Goal: Task Accomplishment & Management: Manage account settings

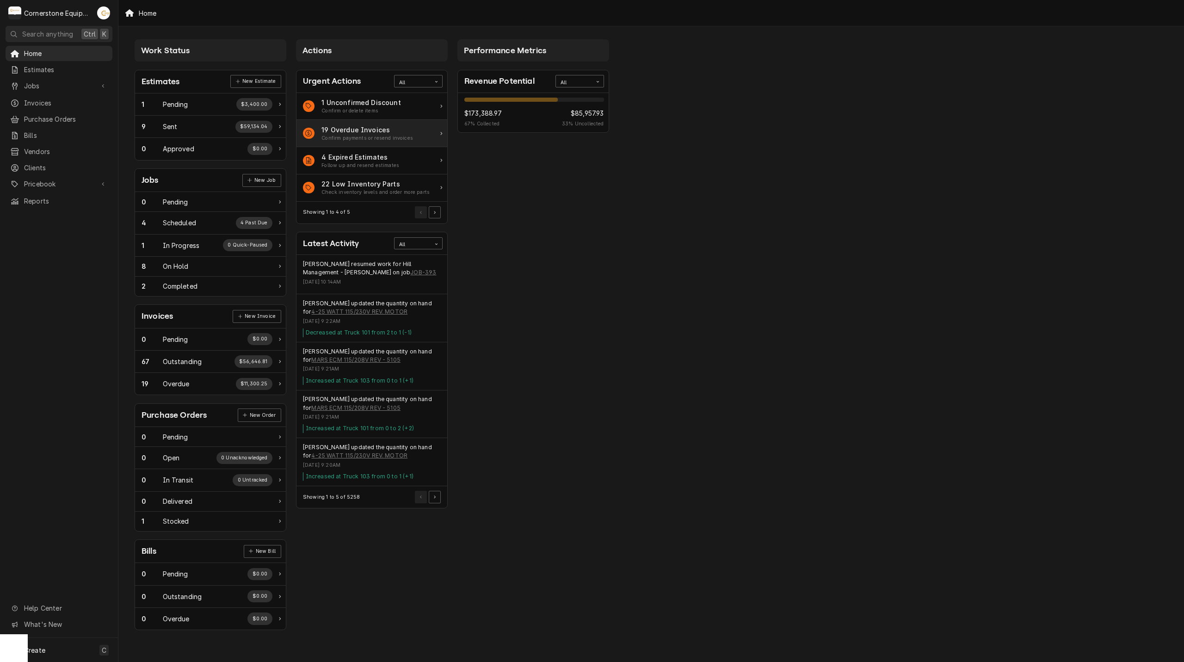
click at [362, 132] on div "19 Overdue Invoices" at bounding box center [367, 130] width 92 height 10
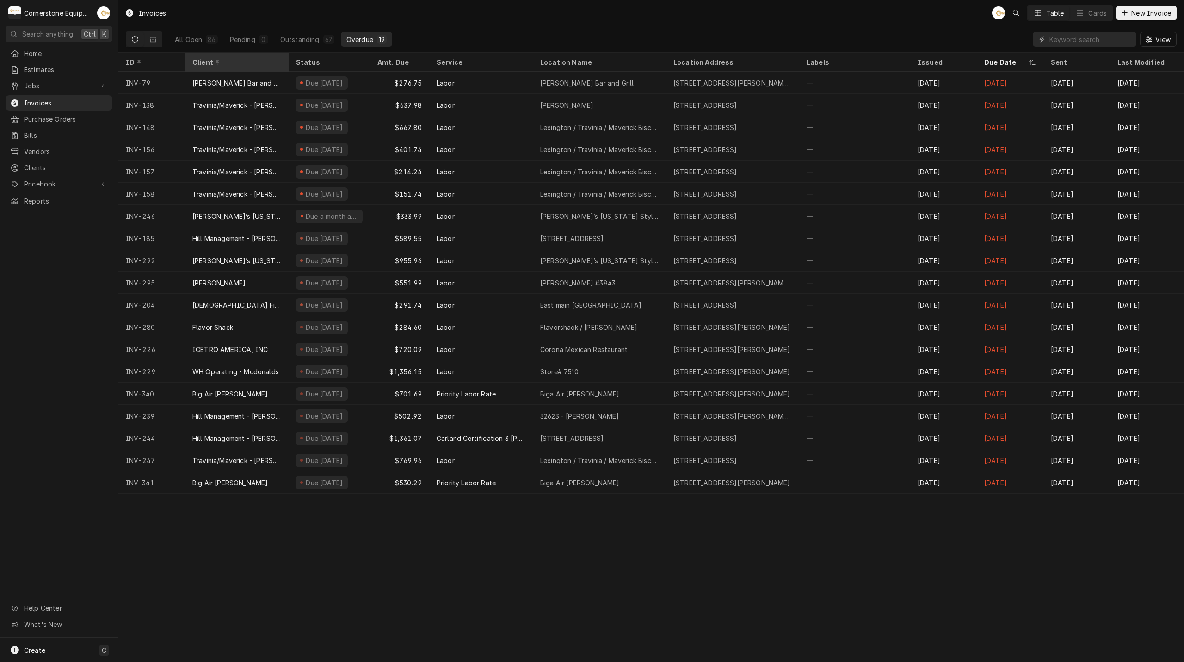
click at [193, 62] on div "Client" at bounding box center [235, 62] width 87 height 10
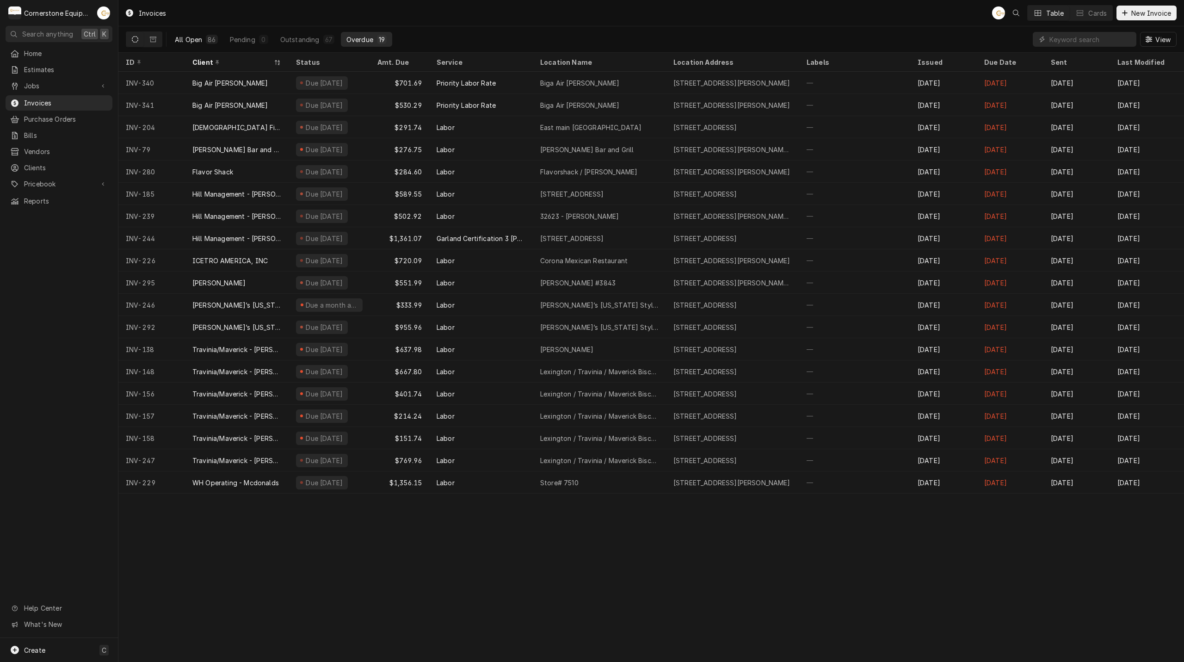
click at [195, 46] on button "All Open 86" at bounding box center [196, 39] width 54 height 15
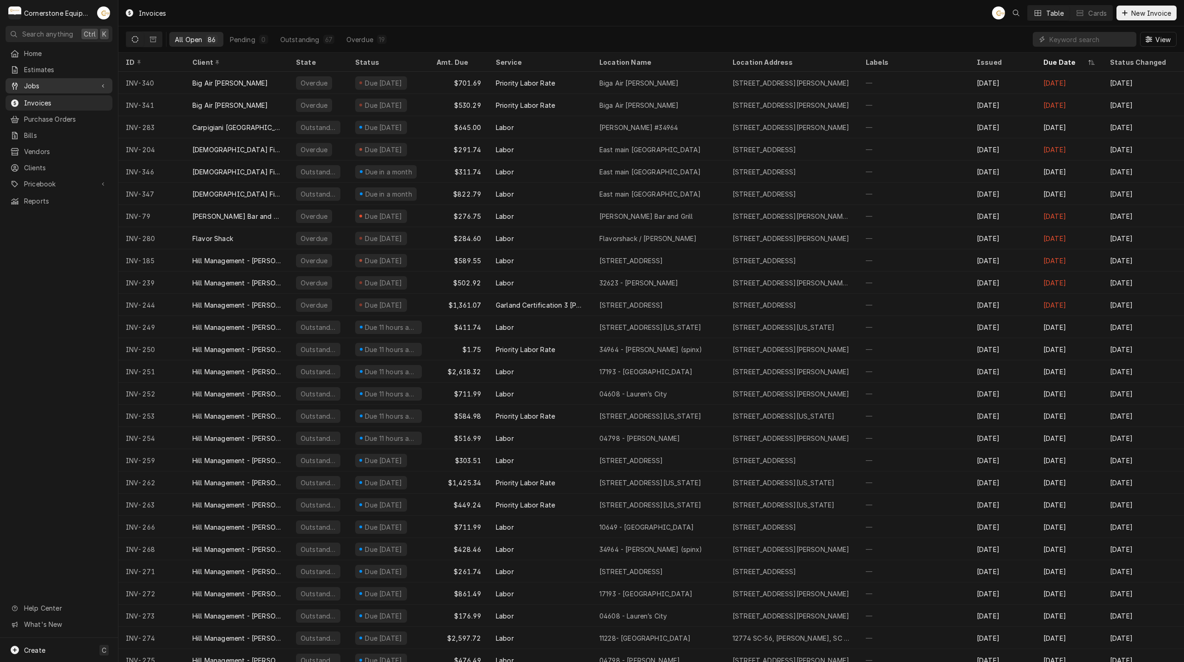
click at [47, 89] on link "Jobs" at bounding box center [59, 85] width 107 height 15
click at [48, 97] on span "Jobs" at bounding box center [66, 102] width 84 height 10
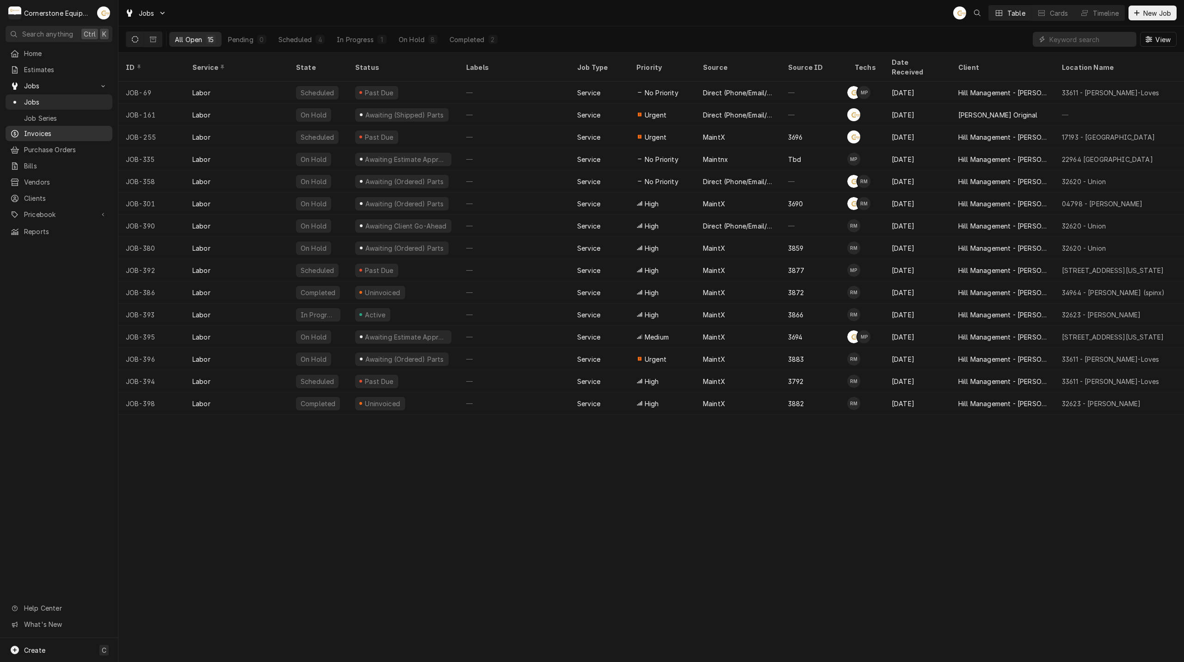
click at [37, 129] on span "Invoices" at bounding box center [66, 134] width 84 height 10
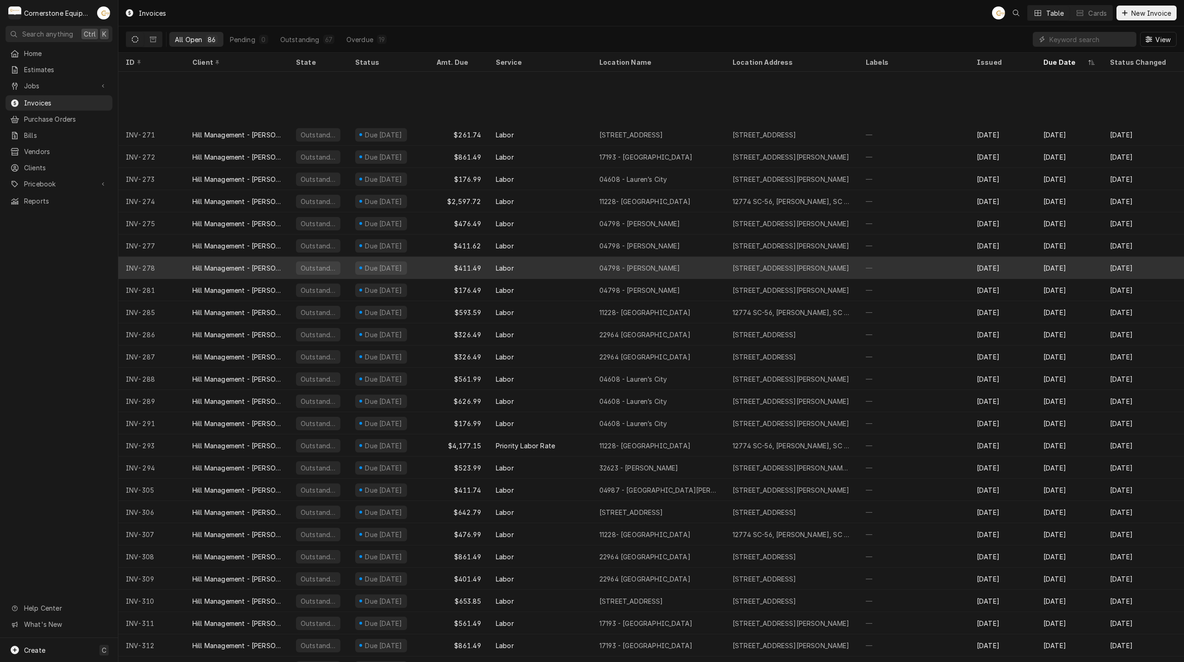
scroll to position [525, 0]
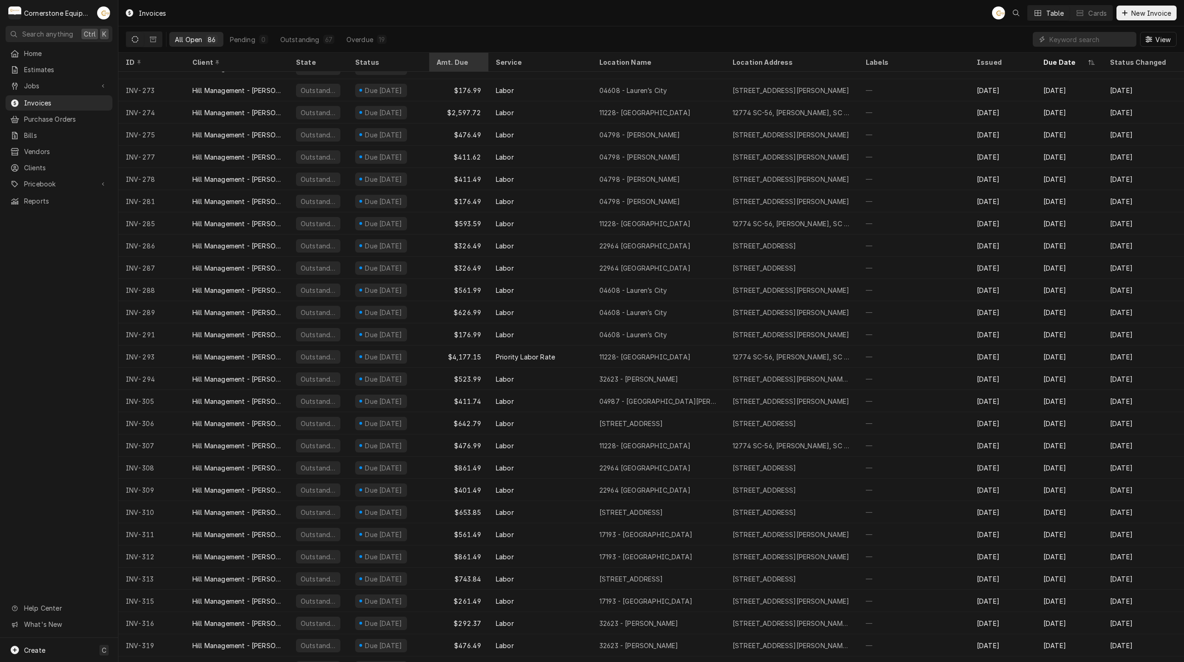
click at [460, 63] on div "Amt. Due" at bounding box center [458, 62] width 43 height 10
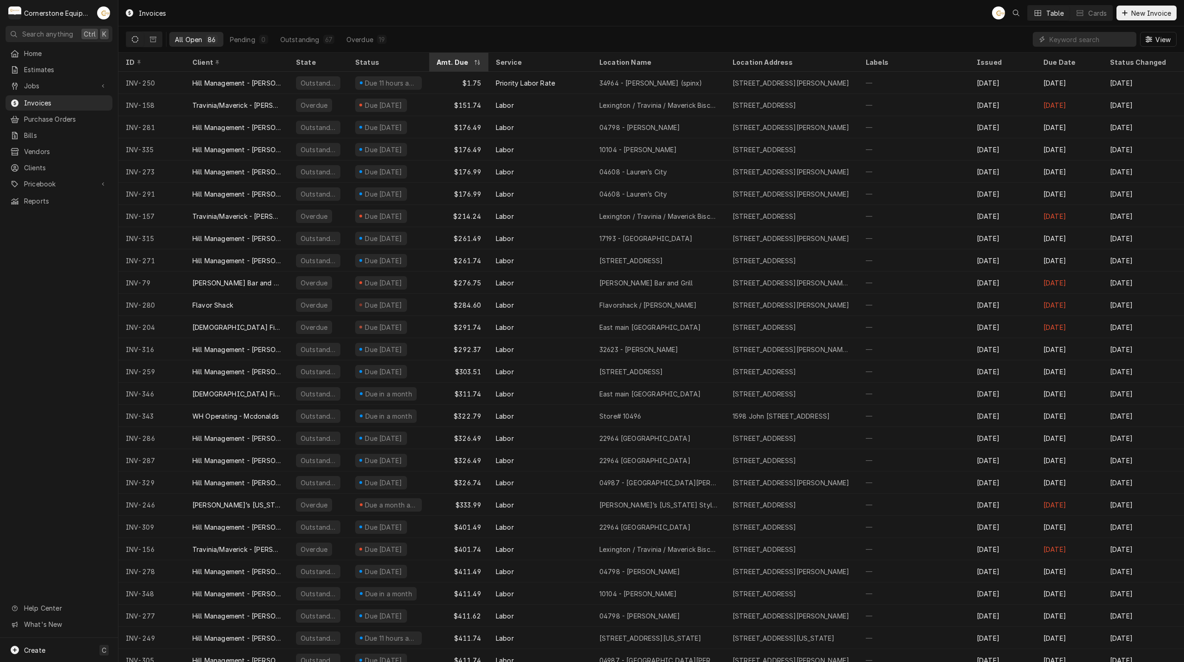
click at [451, 60] on div "Amt. Due" at bounding box center [454, 62] width 35 height 10
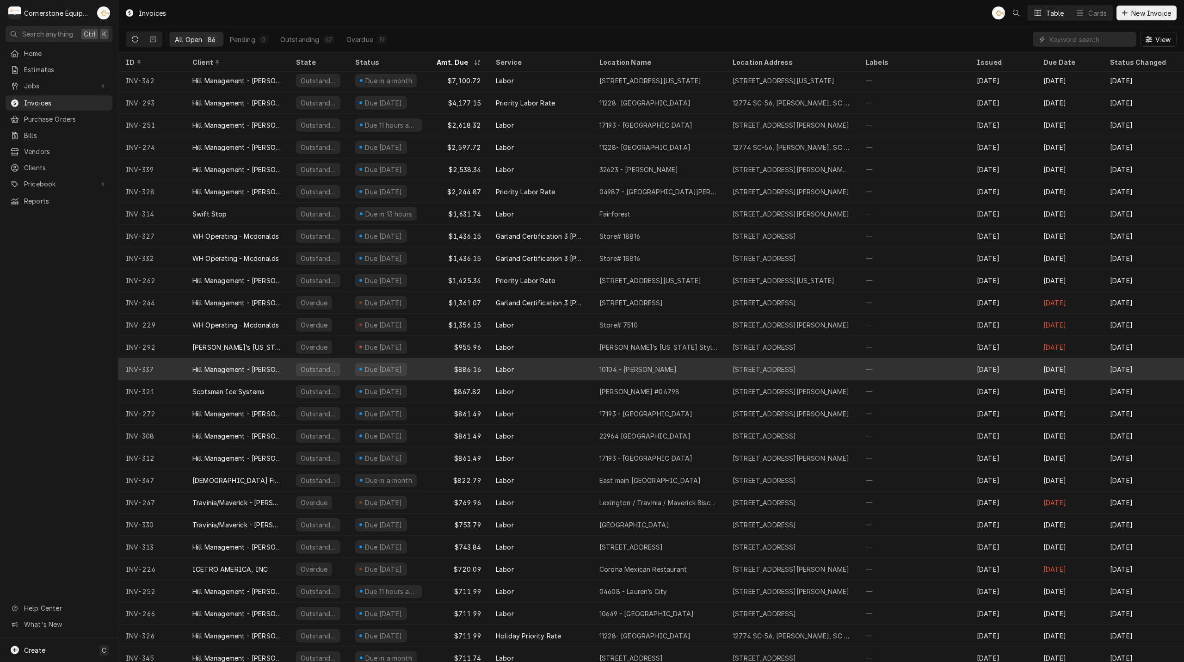
scroll to position [0, 0]
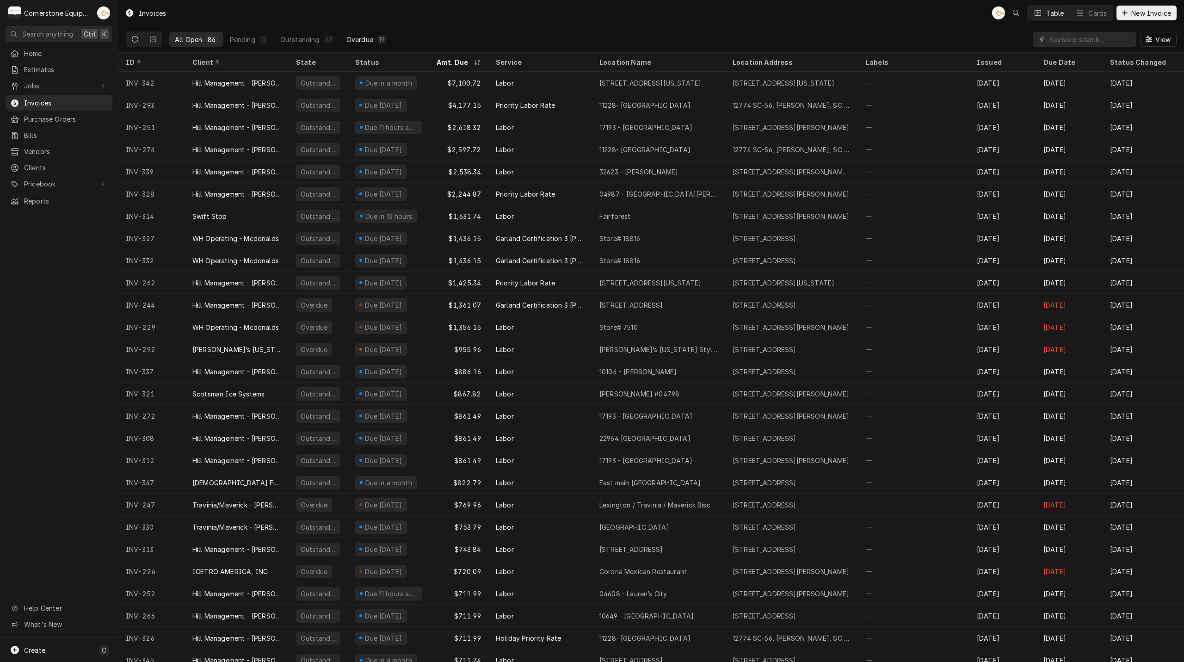
click at [352, 41] on div "Overdue" at bounding box center [359, 40] width 27 height 10
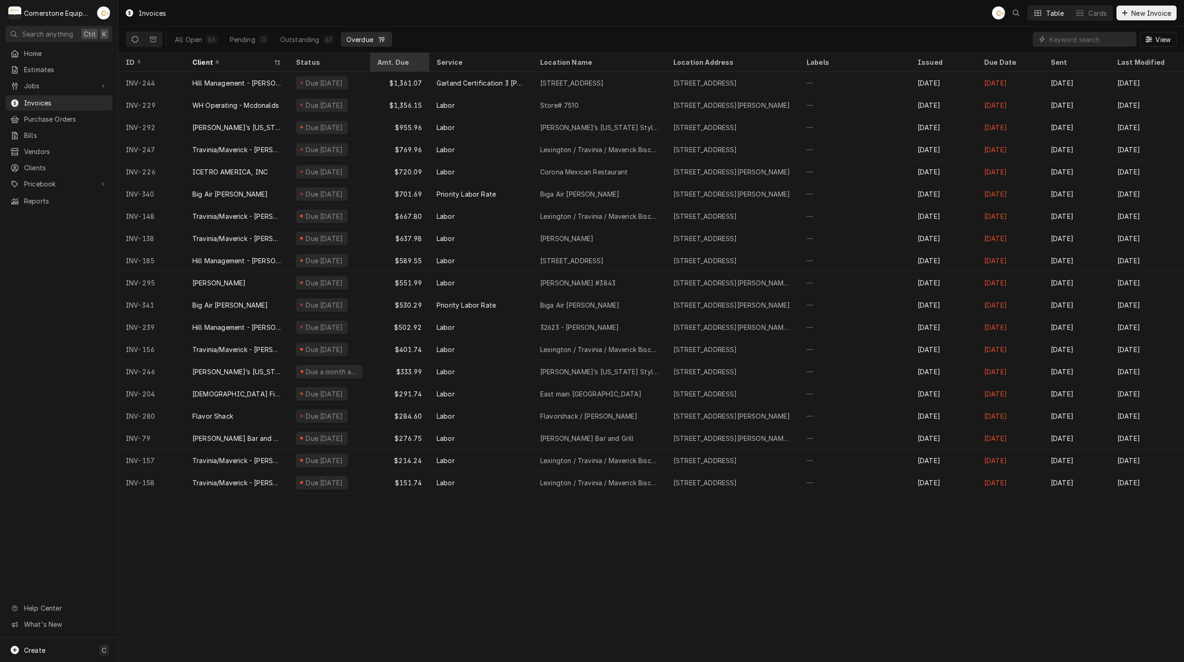
click at [376, 58] on div "Amt. Due" at bounding box center [399, 62] width 55 height 15
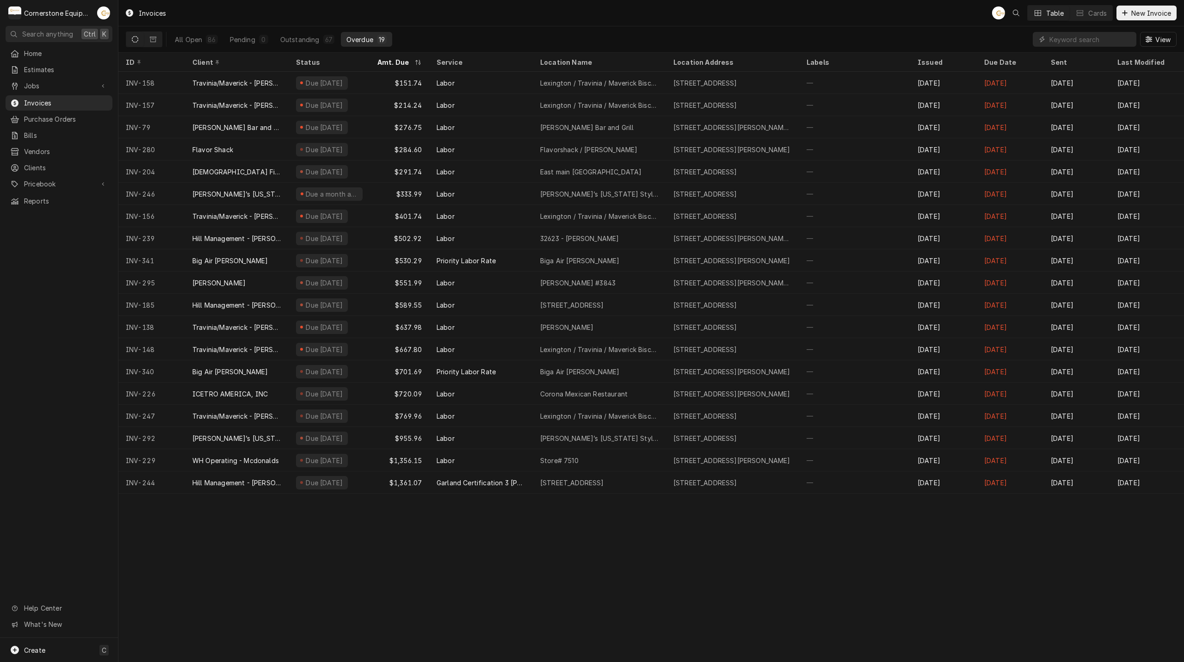
click at [376, 58] on div "Amt. Due" at bounding box center [399, 62] width 55 height 15
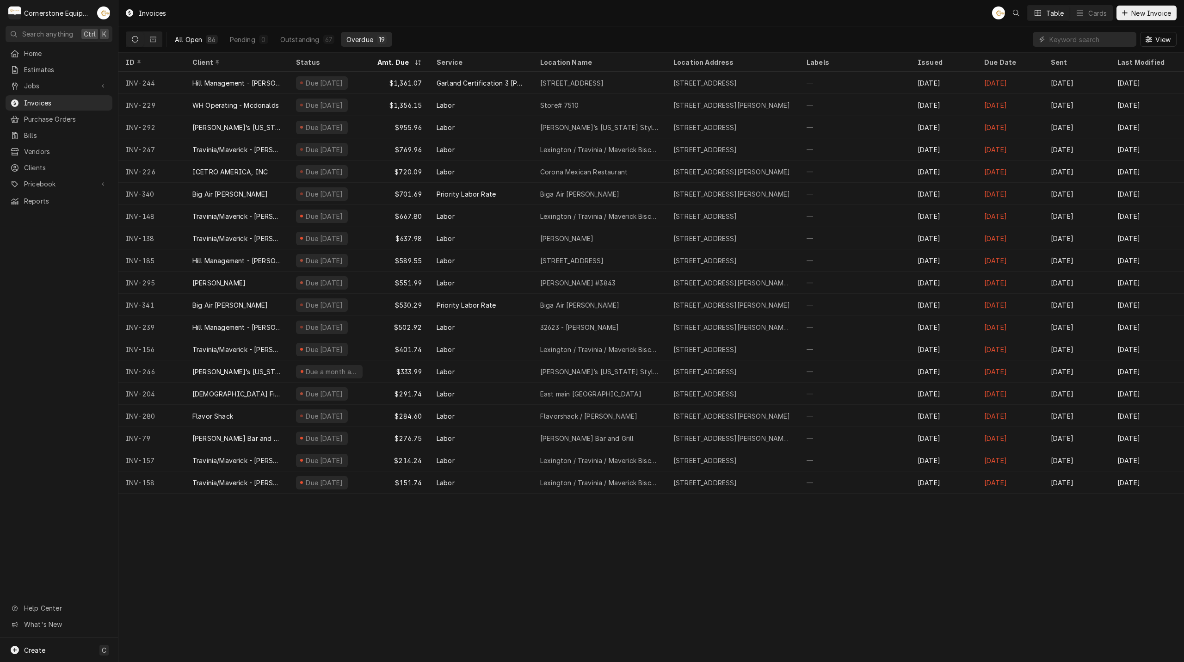
click at [189, 40] on div "All Open" at bounding box center [188, 40] width 27 height 10
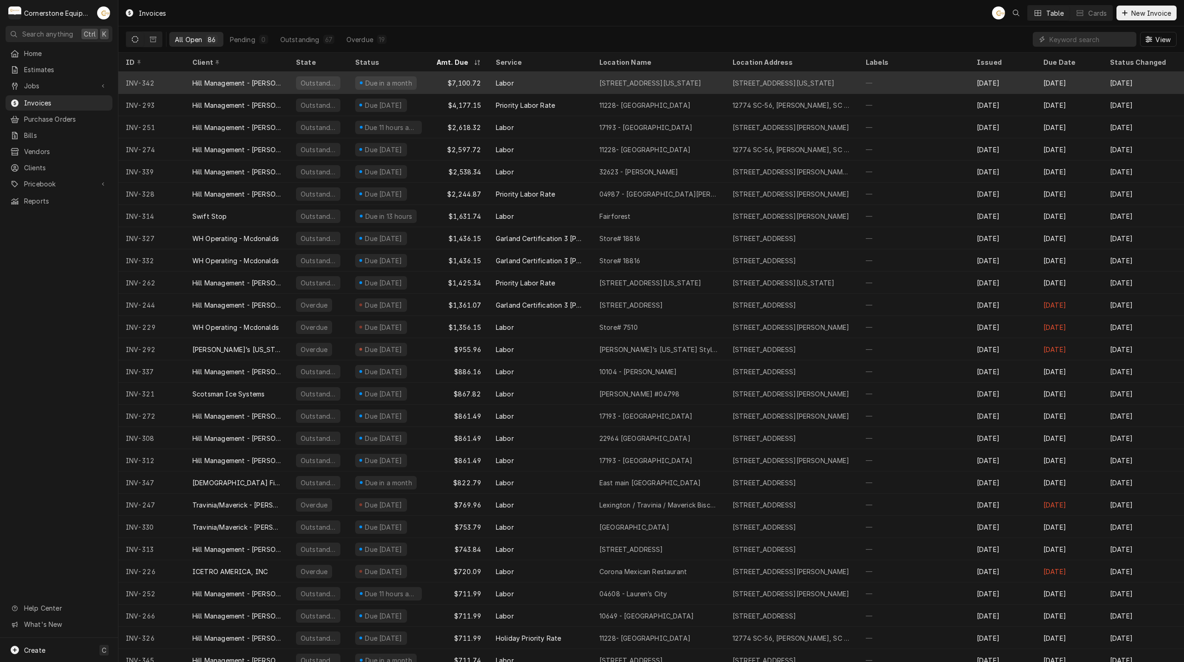
click at [232, 72] on div "Hill Management - [PERSON_NAME]" at bounding box center [237, 83] width 104 height 22
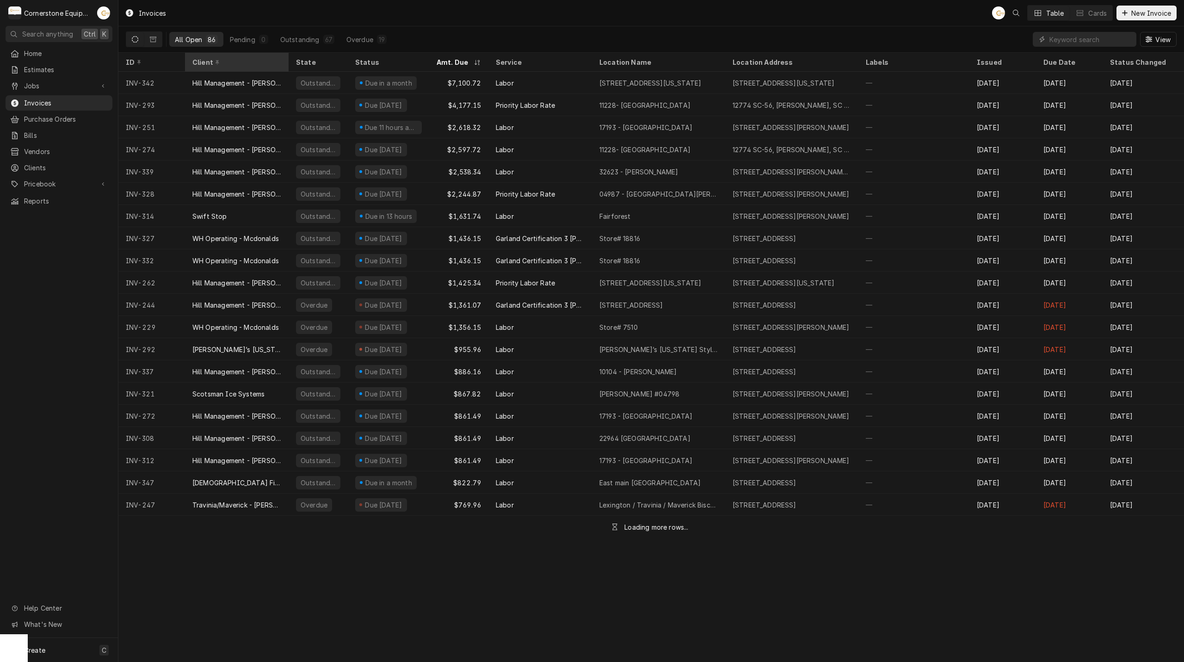
click at [237, 62] on div "Client" at bounding box center [235, 62] width 87 height 10
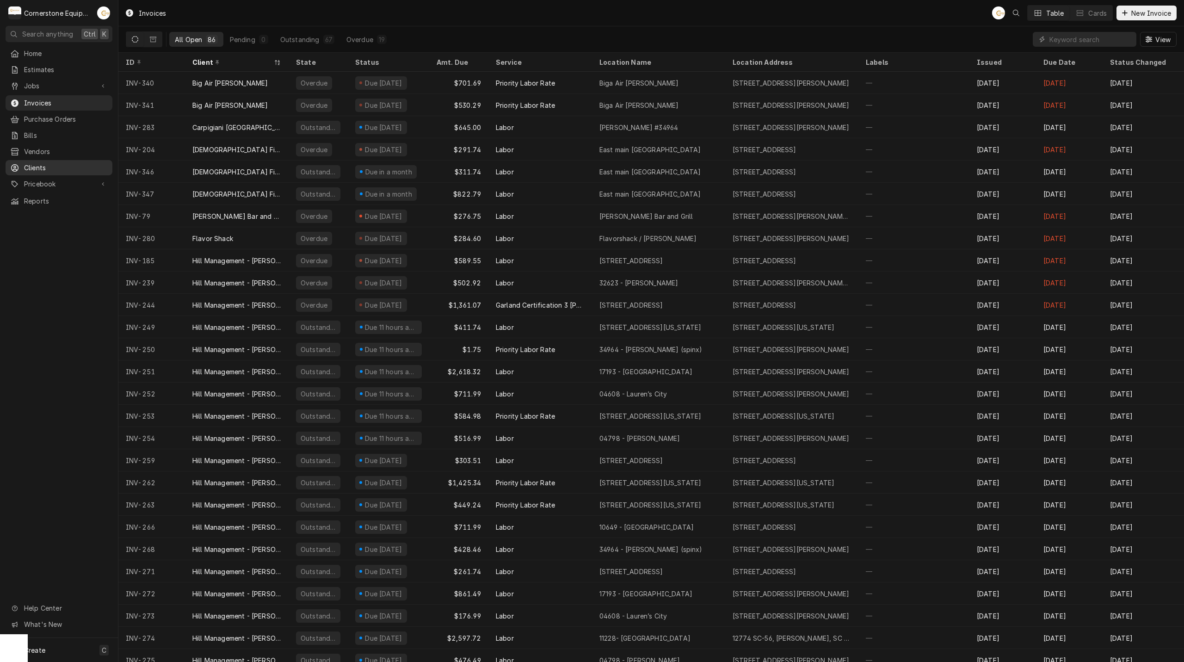
click at [56, 166] on span "Clients" at bounding box center [66, 168] width 84 height 10
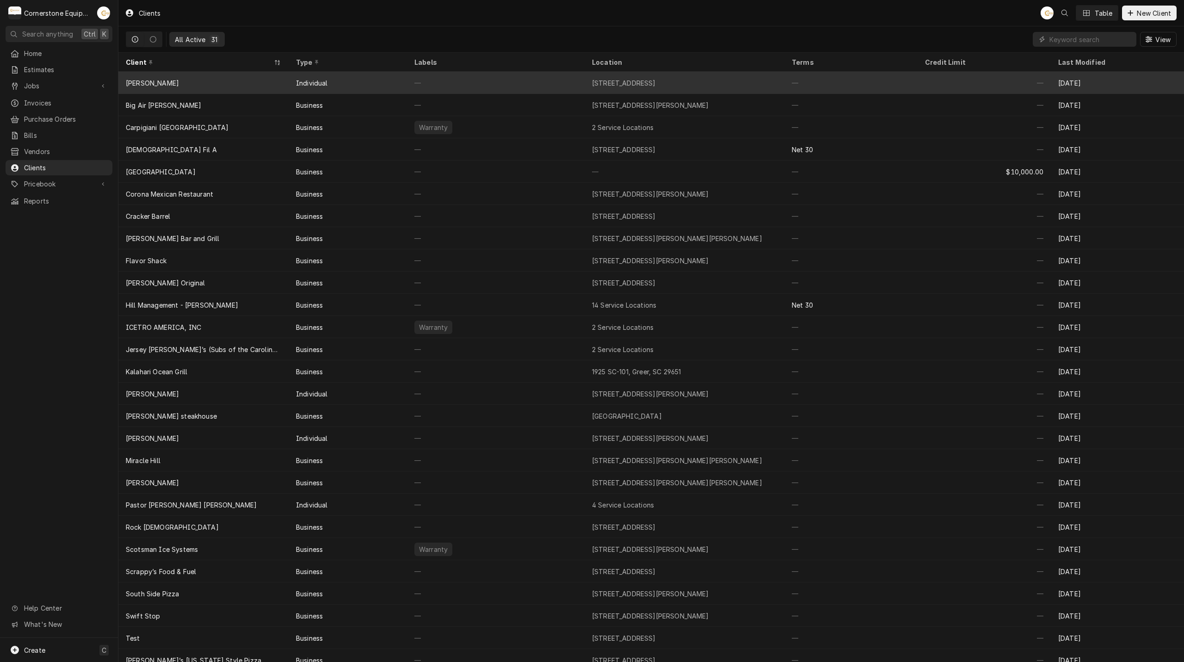
click at [244, 86] on div "[PERSON_NAME]" at bounding box center [203, 83] width 170 height 22
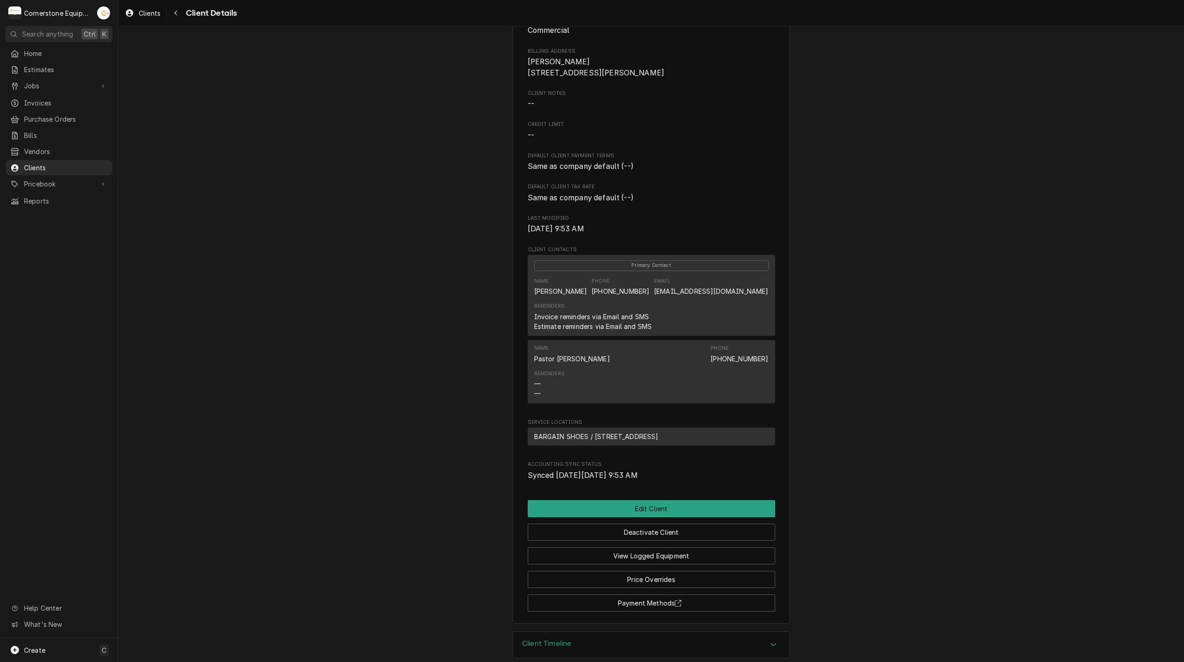
scroll to position [106, 0]
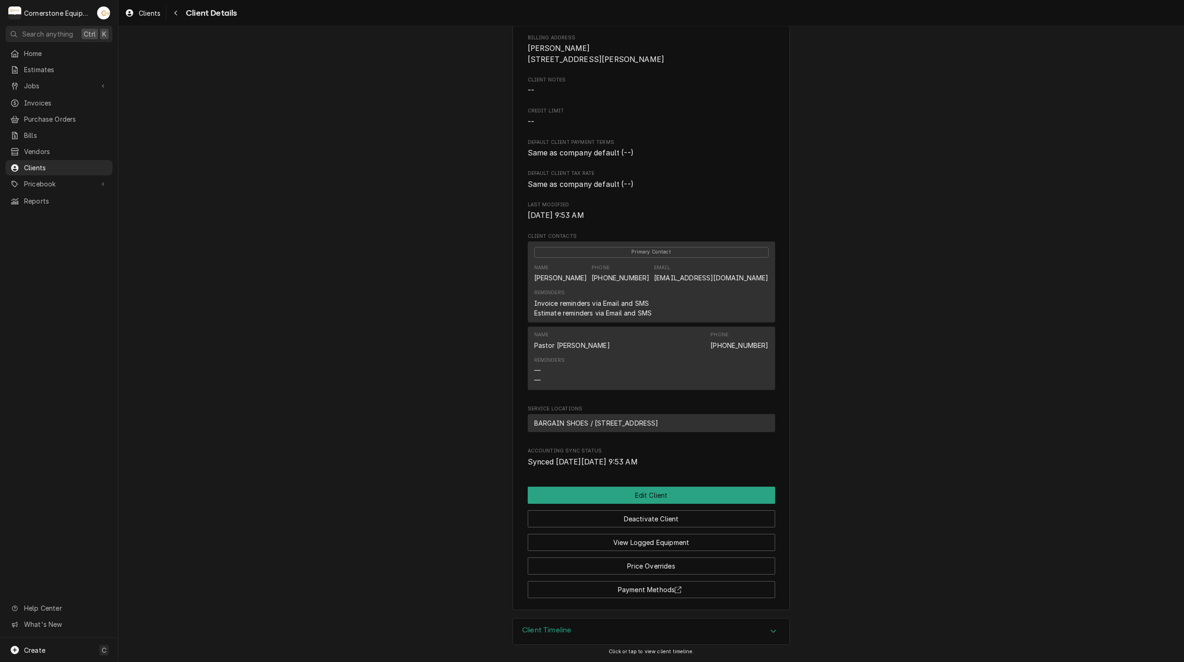
click at [770, 634] on icon "Accordion Header" at bounding box center [773, 630] width 6 height 7
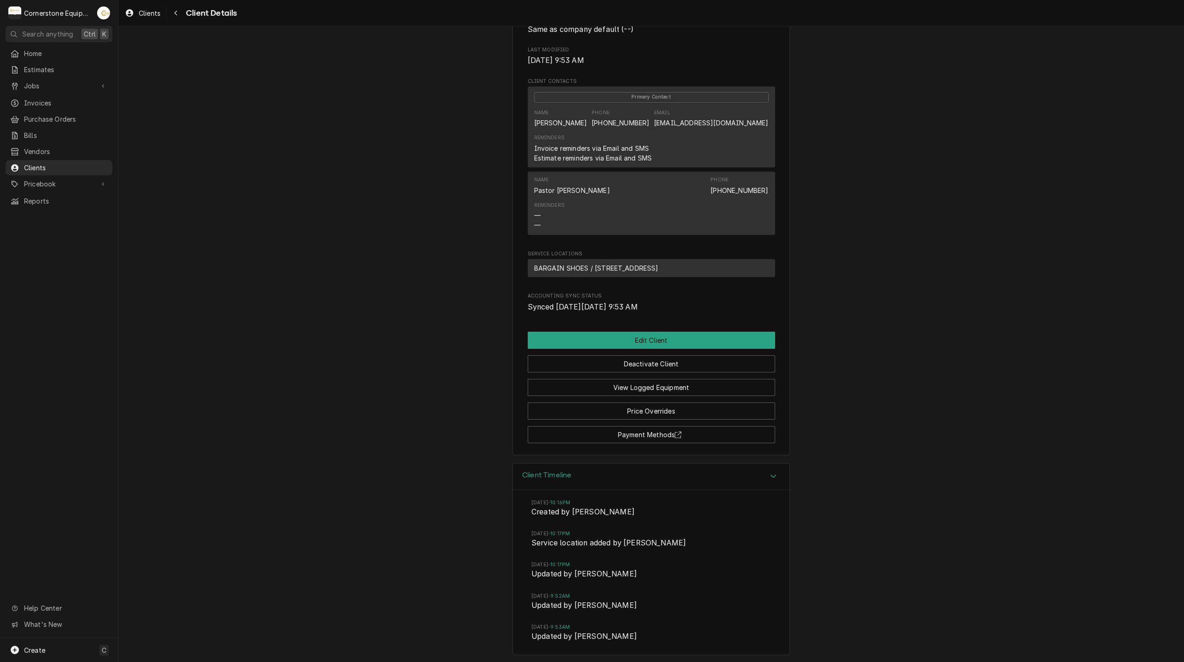
scroll to position [264, 0]
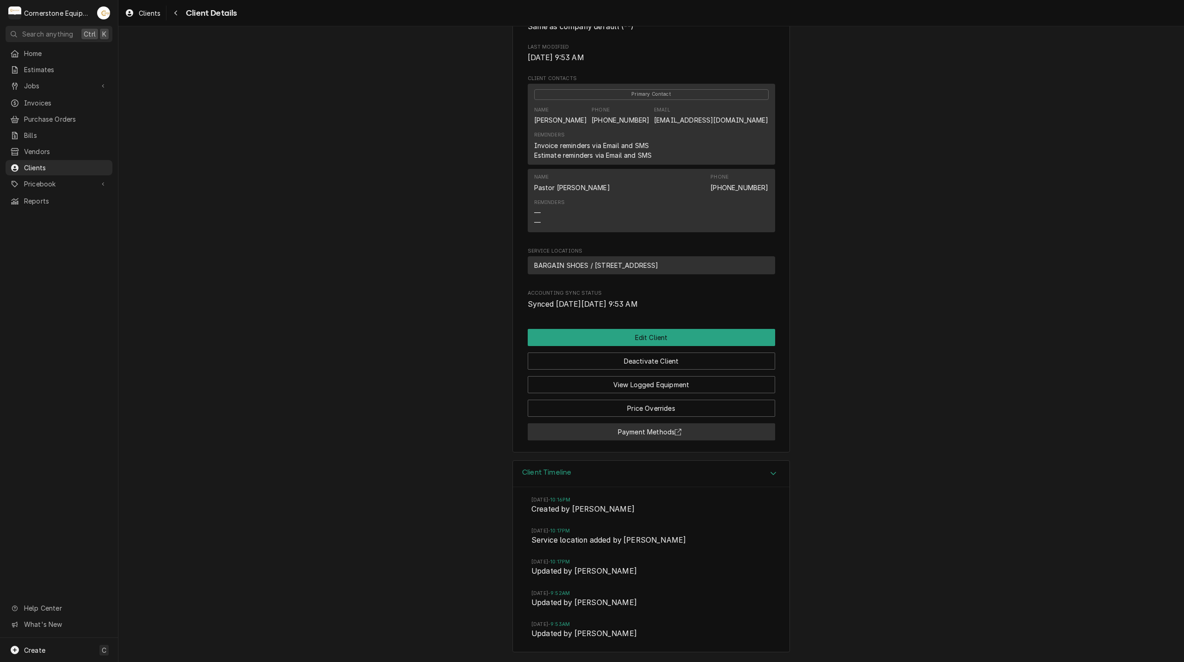
click at [699, 424] on button "Payment Methods" at bounding box center [651, 431] width 247 height 17
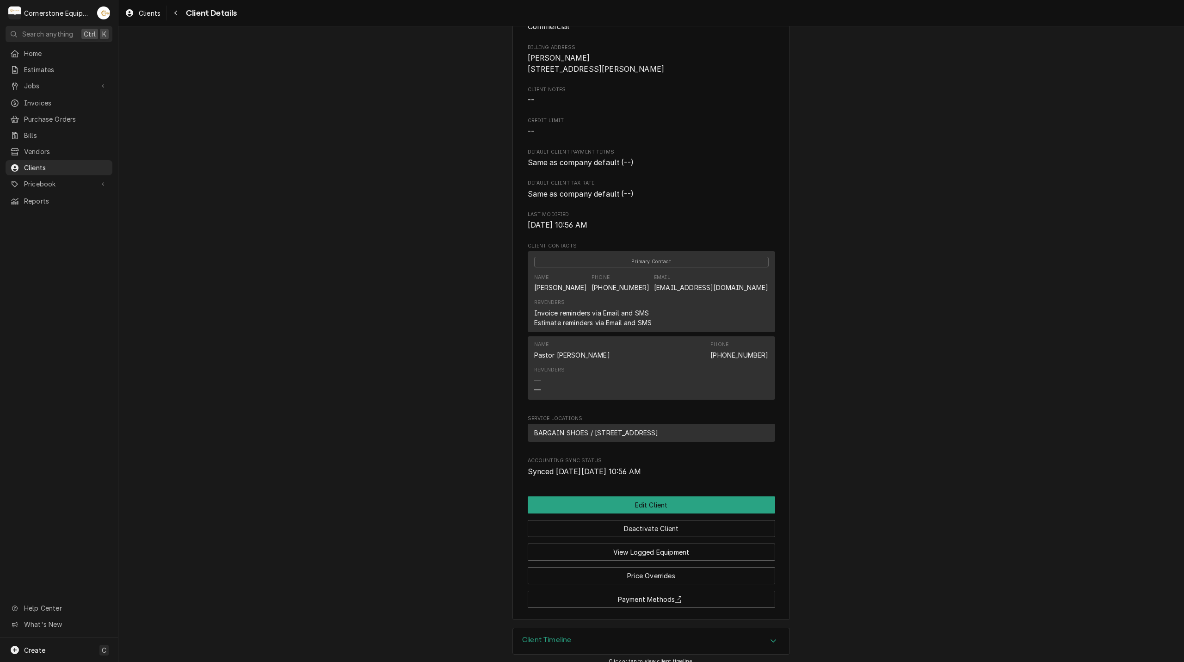
scroll to position [106, 0]
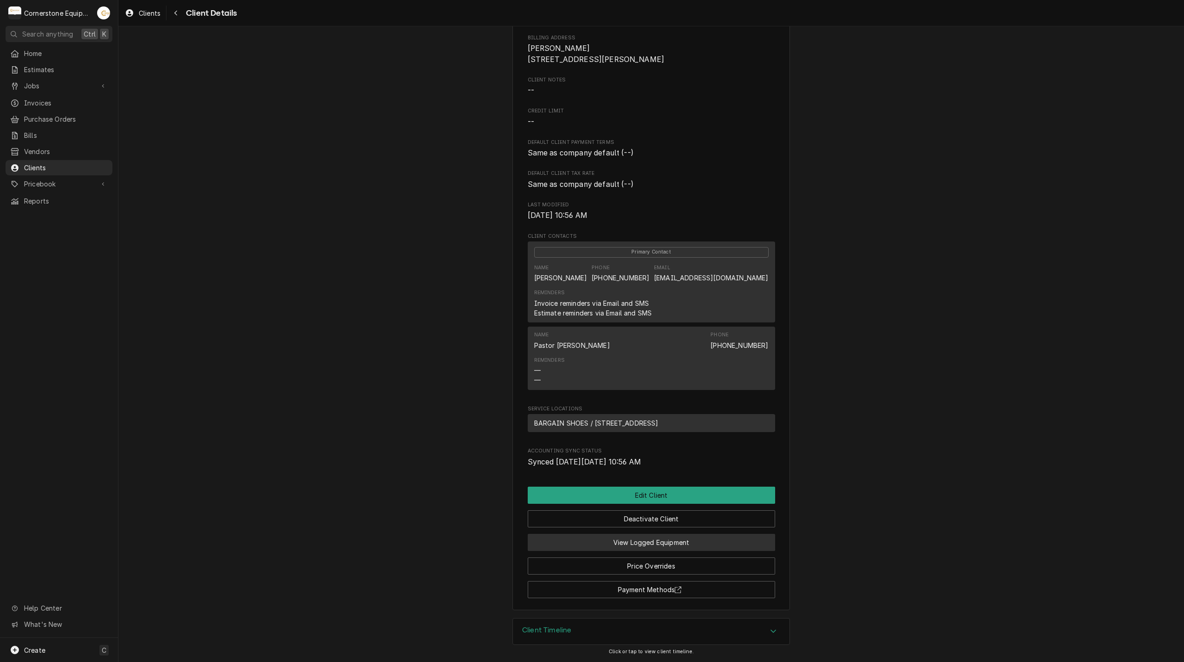
click at [722, 542] on button "View Logged Equipment" at bounding box center [651, 542] width 247 height 17
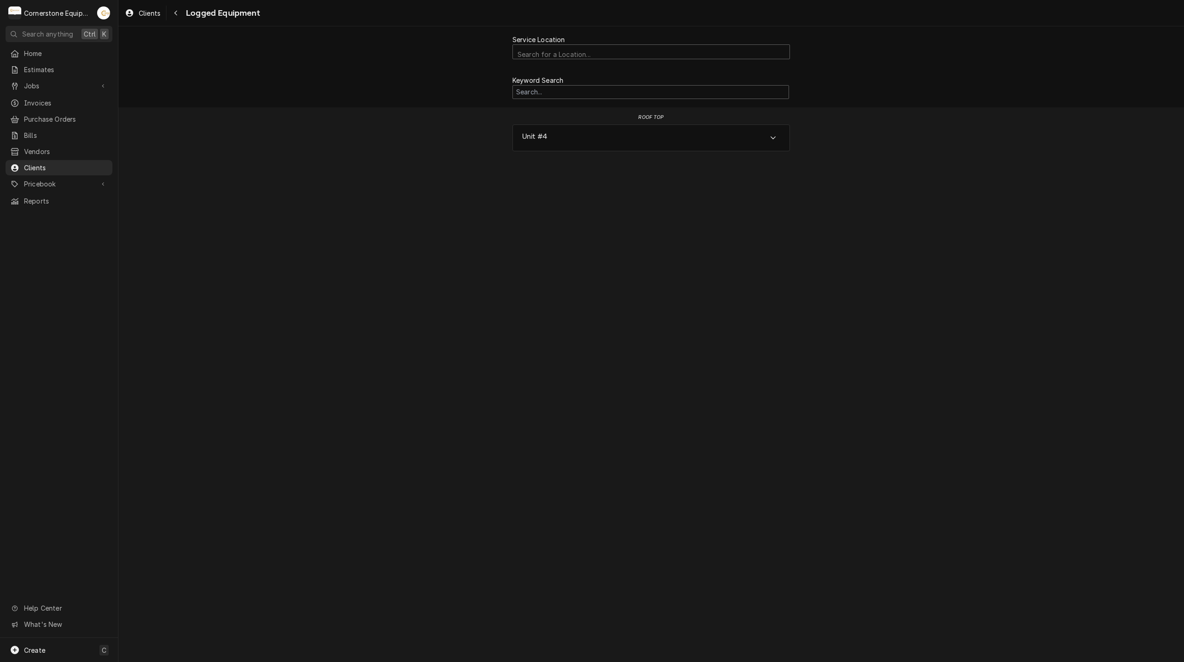
drag, startPoint x: 677, startPoint y: 110, endPoint x: 676, endPoint y: 119, distance: 9.3
click at [676, 116] on div "roof top Unit #4" at bounding box center [650, 134] width 277 height 54
click at [675, 130] on div "Unit #4" at bounding box center [651, 138] width 277 height 26
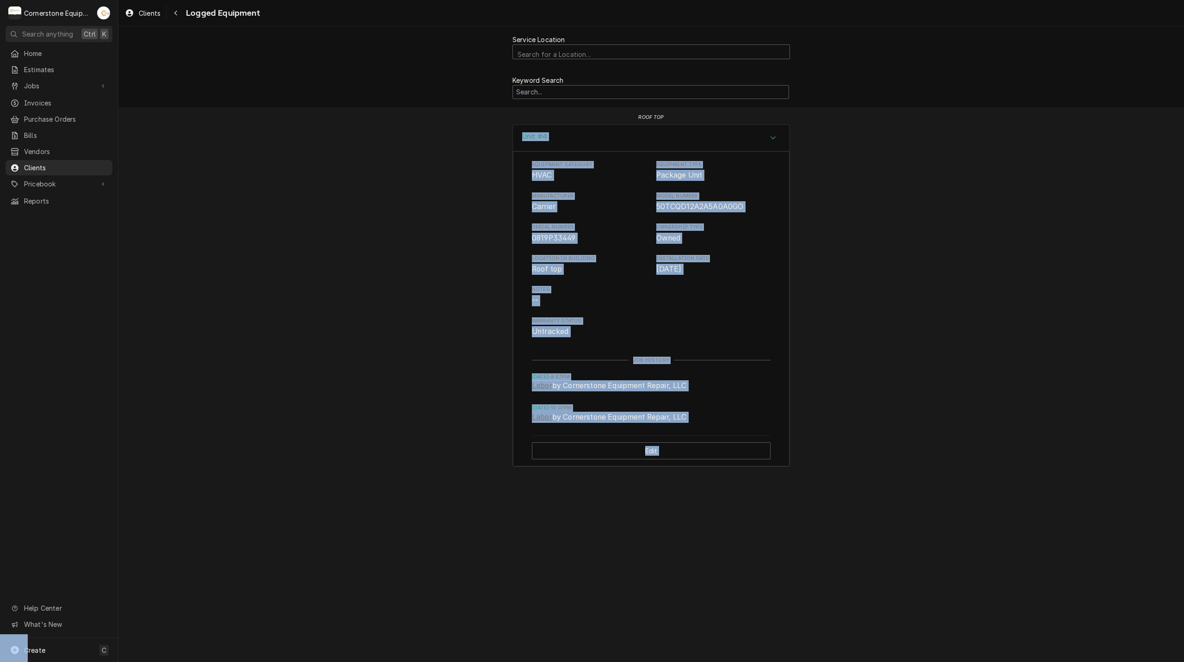
click at [842, 223] on div "Service Location Search for a Location... Keyword Search roof top Unit #4 Equip…" at bounding box center [651, 251] width 1066 height 450
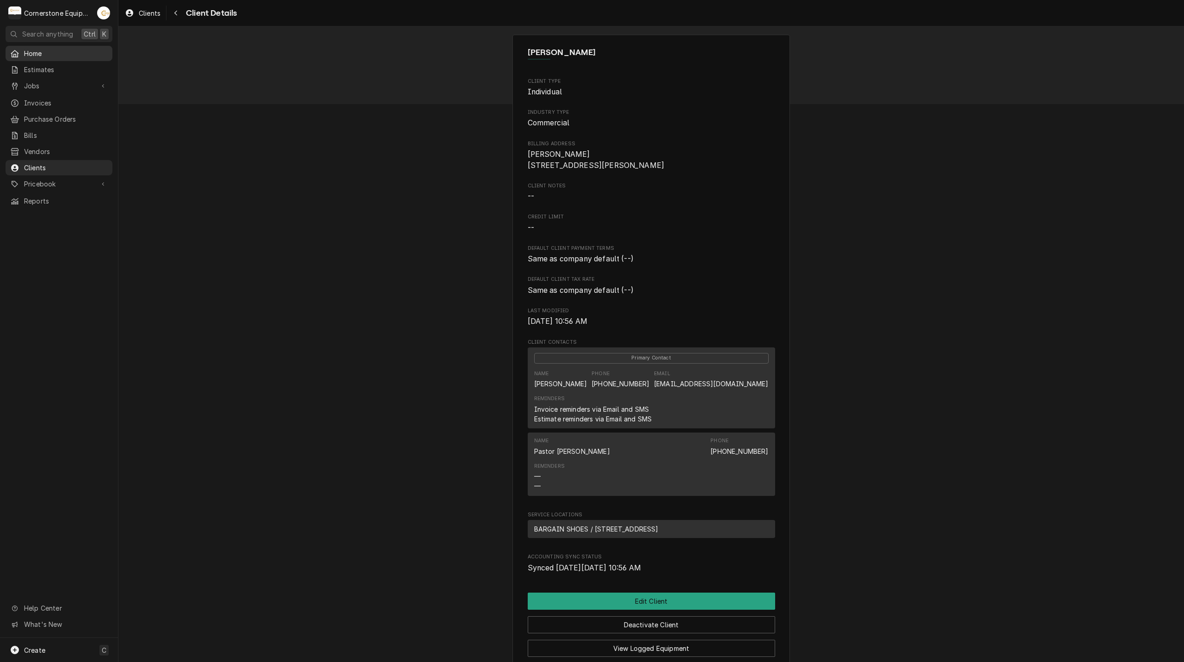
click at [44, 49] on span "Home" at bounding box center [66, 54] width 84 height 10
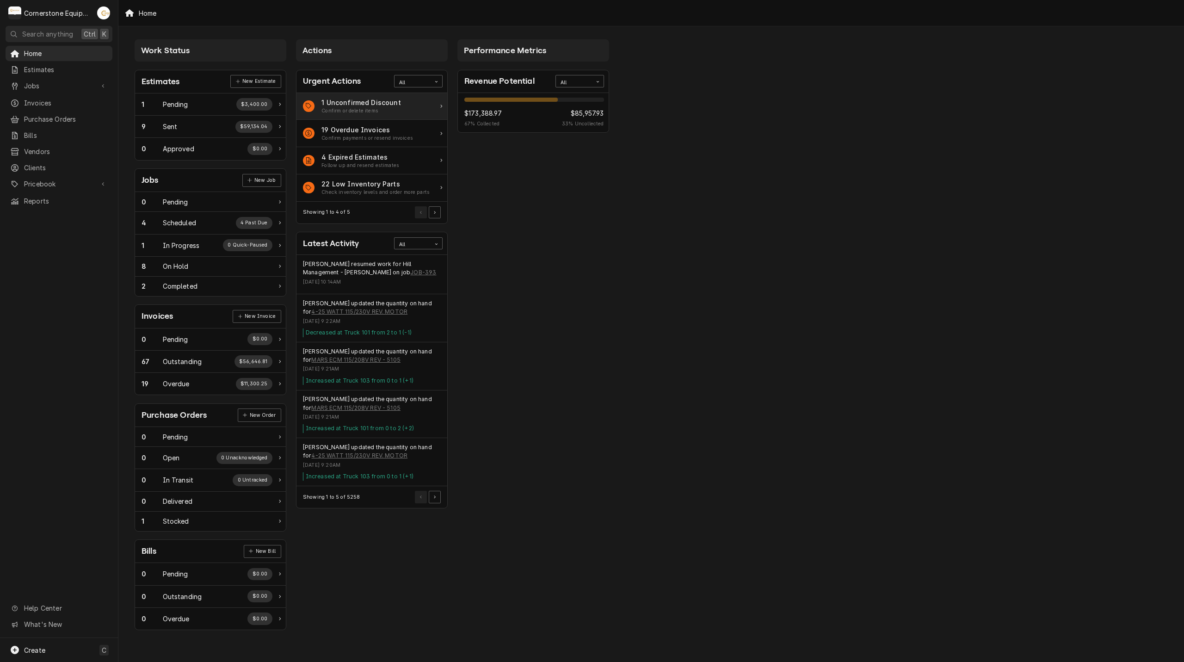
click at [370, 108] on div "Confirm or delete items" at bounding box center [361, 110] width 80 height 7
click at [438, 216] on button "Pagination Controls" at bounding box center [435, 212] width 12 height 12
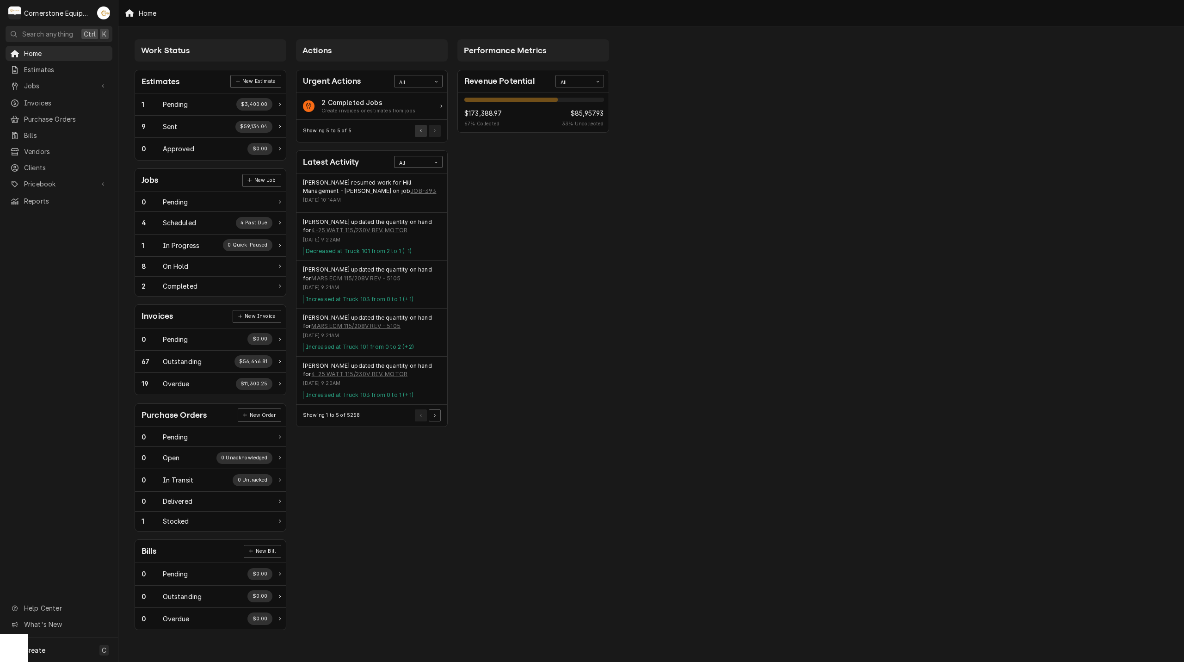
click at [415, 135] on button "Pagination Controls" at bounding box center [421, 131] width 12 height 12
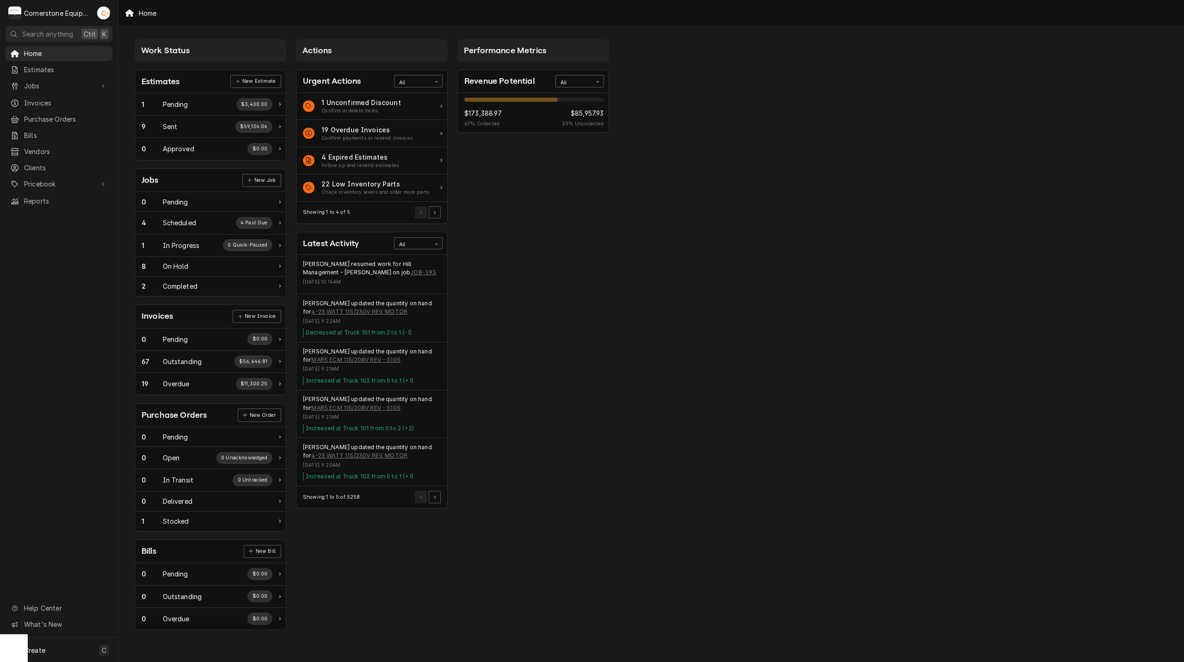
click at [159, 316] on div "Invoices" at bounding box center [157, 316] width 31 height 12
click at [57, 97] on div "Invoices" at bounding box center [58, 103] width 103 height 12
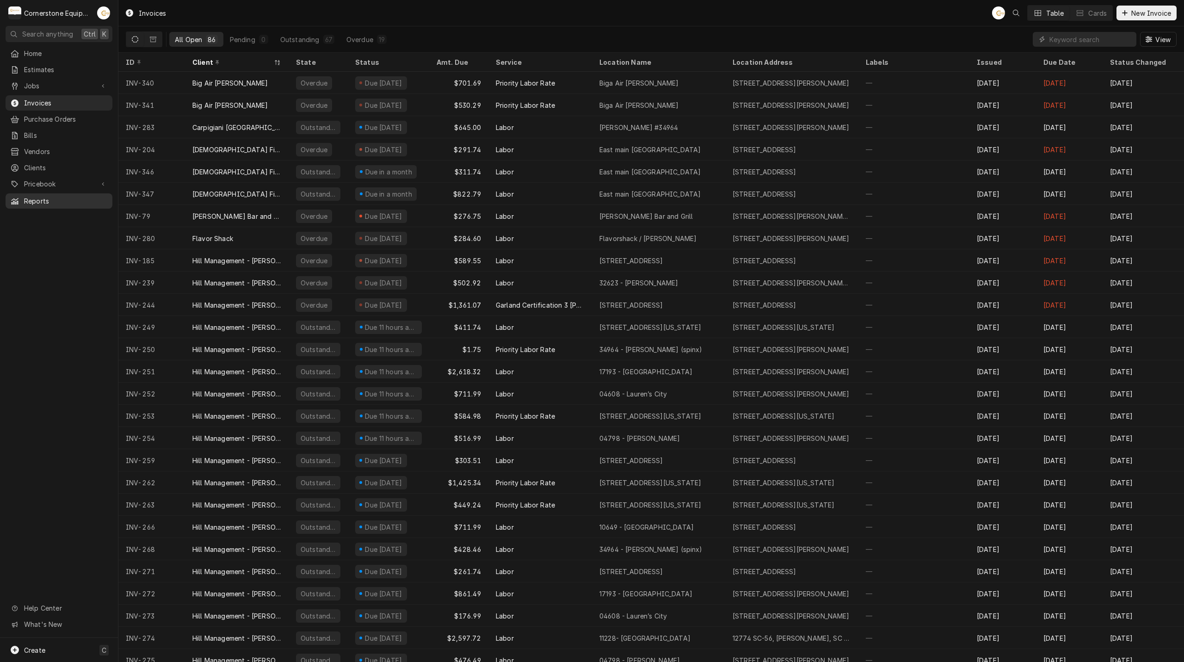
click at [55, 193] on link "Reports" at bounding box center [59, 200] width 107 height 15
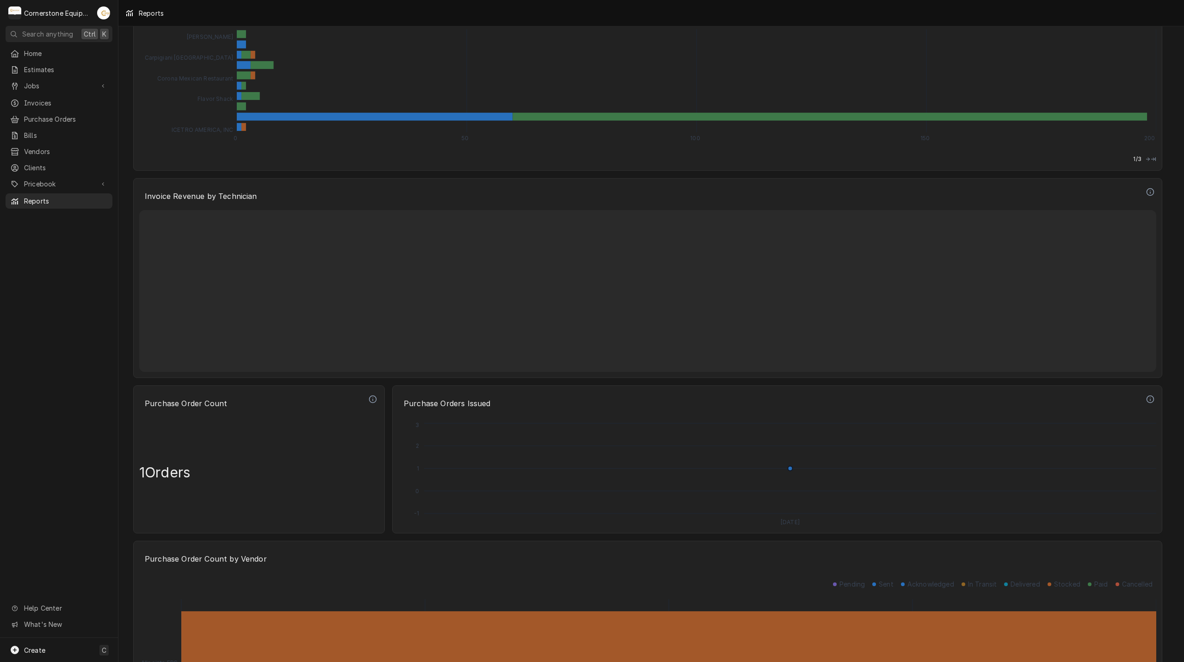
scroll to position [2127, 0]
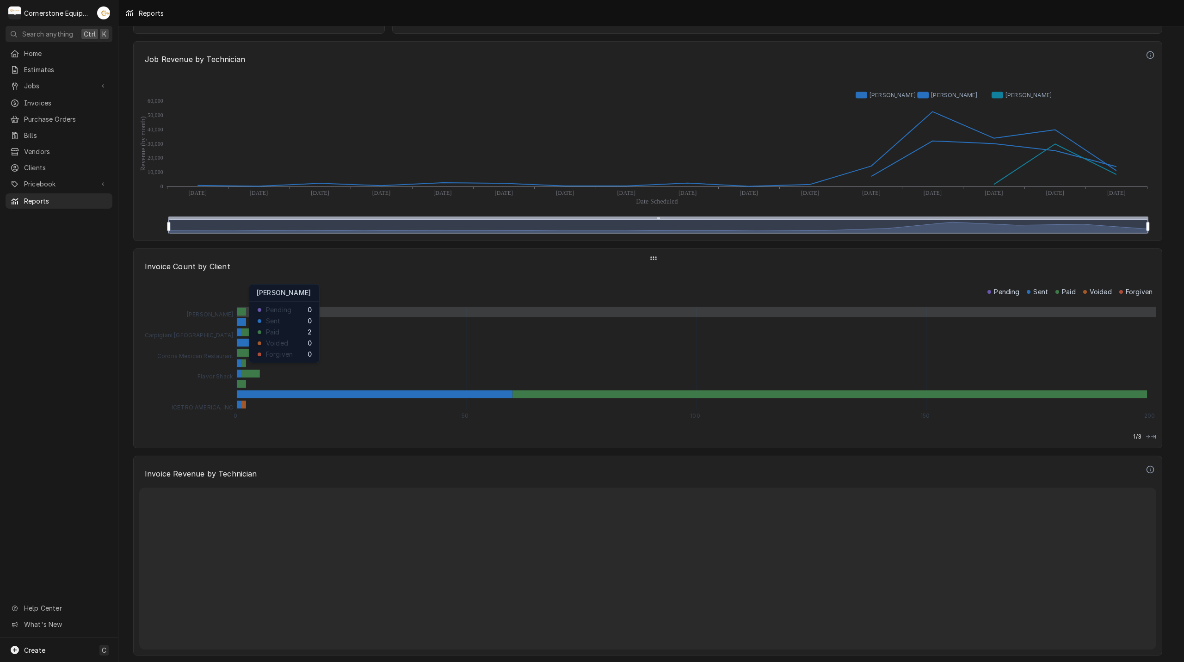
click at [244, 313] on rect "Dynamic Content Wrapper" at bounding box center [241, 312] width 9 height 8
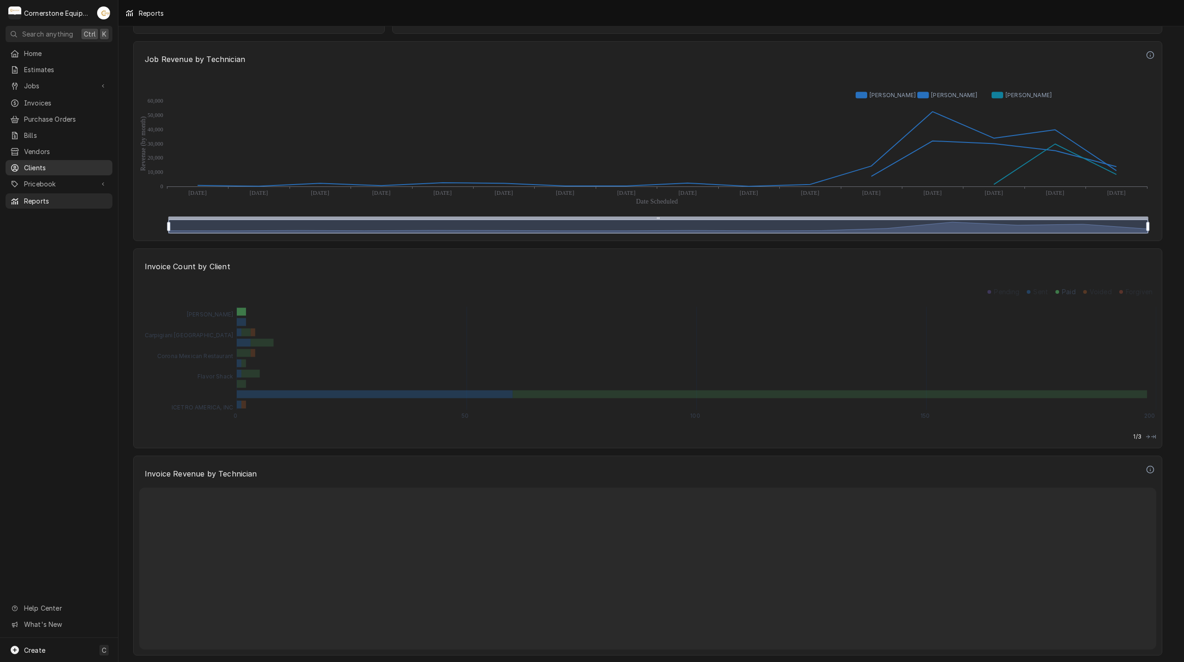
click at [57, 163] on span "Clients" at bounding box center [66, 168] width 84 height 10
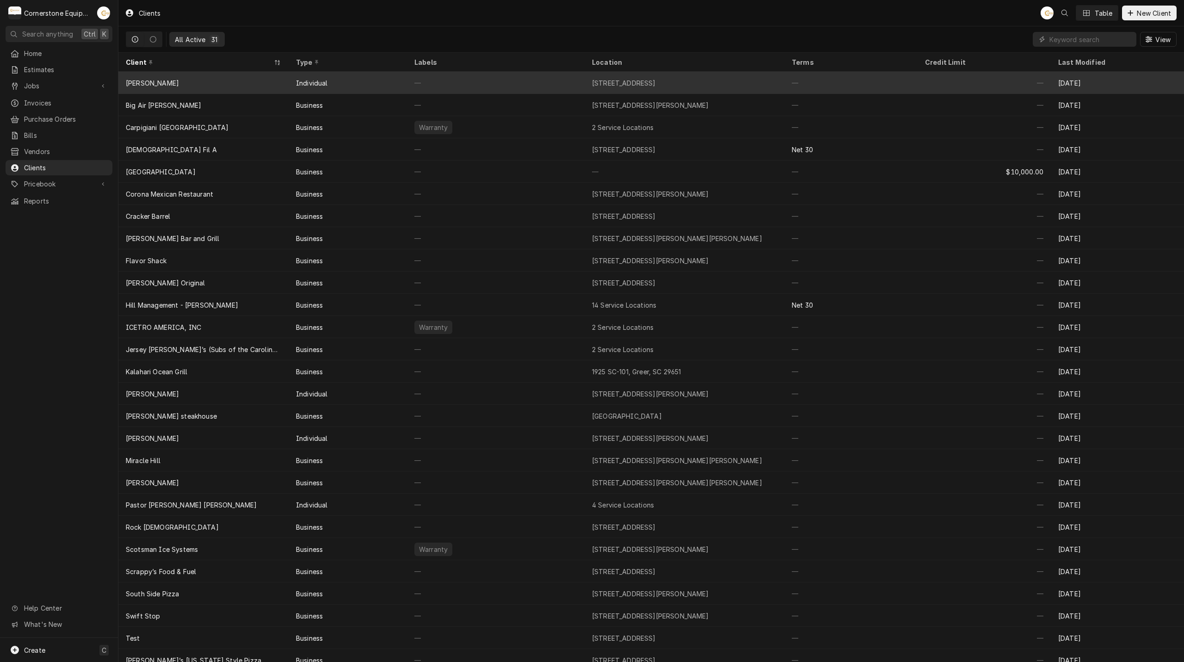
click at [206, 81] on div "[PERSON_NAME]" at bounding box center [203, 83] width 170 height 22
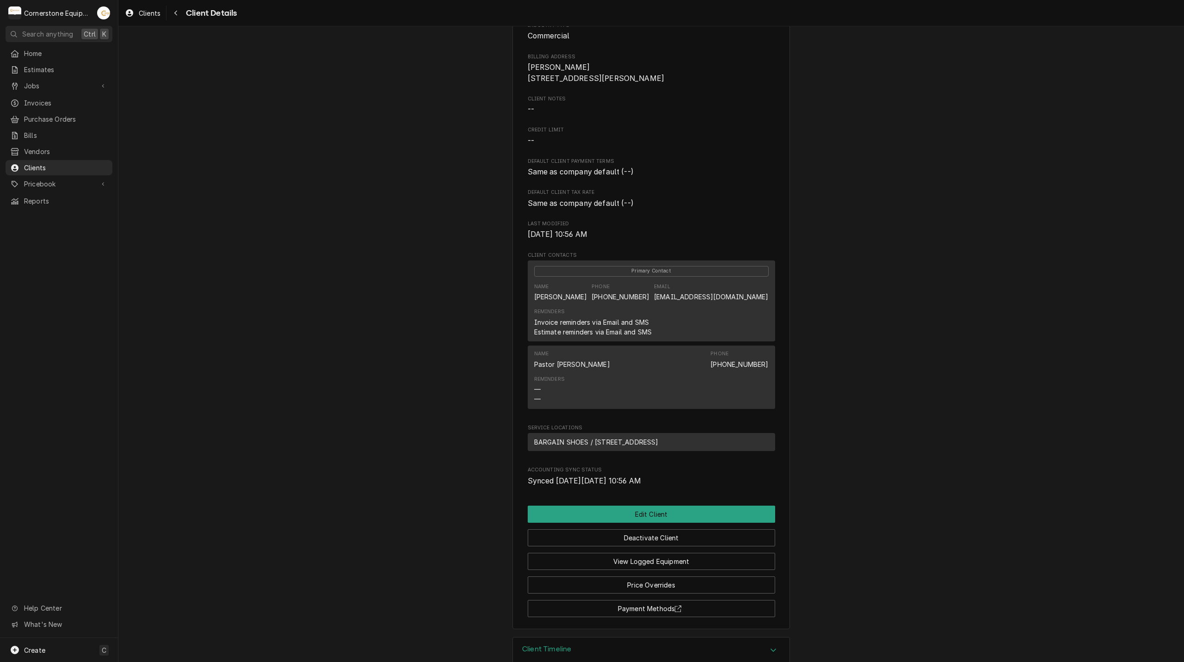
scroll to position [106, 0]
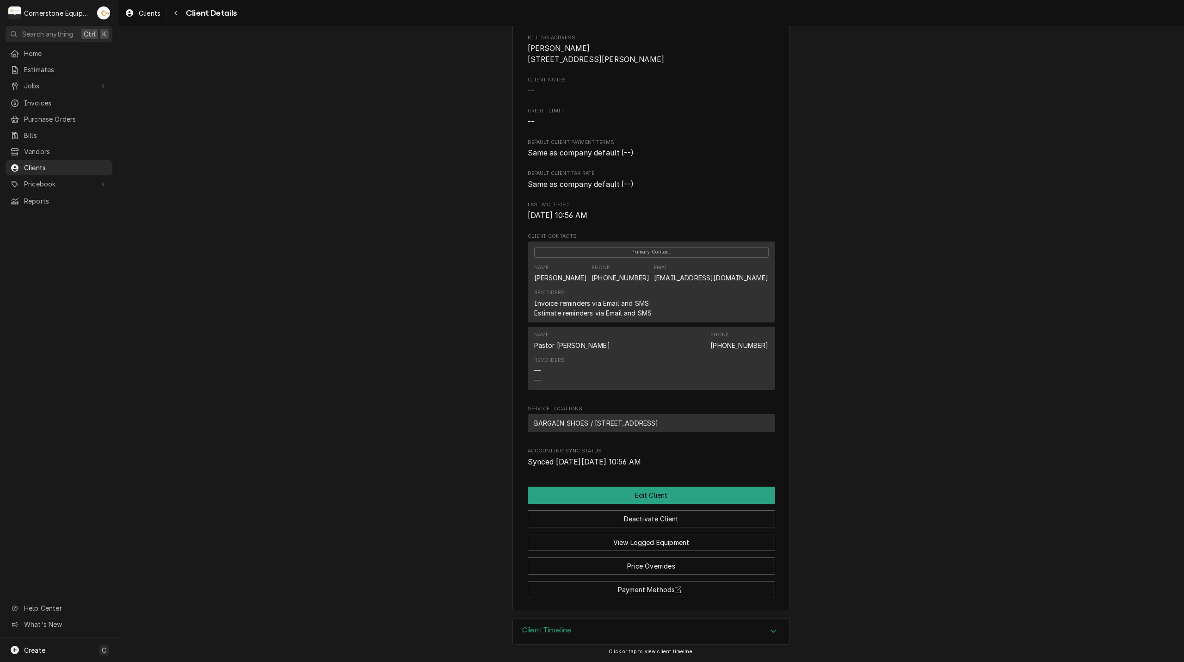
click at [766, 629] on div "Accordion Header" at bounding box center [773, 631] width 14 height 11
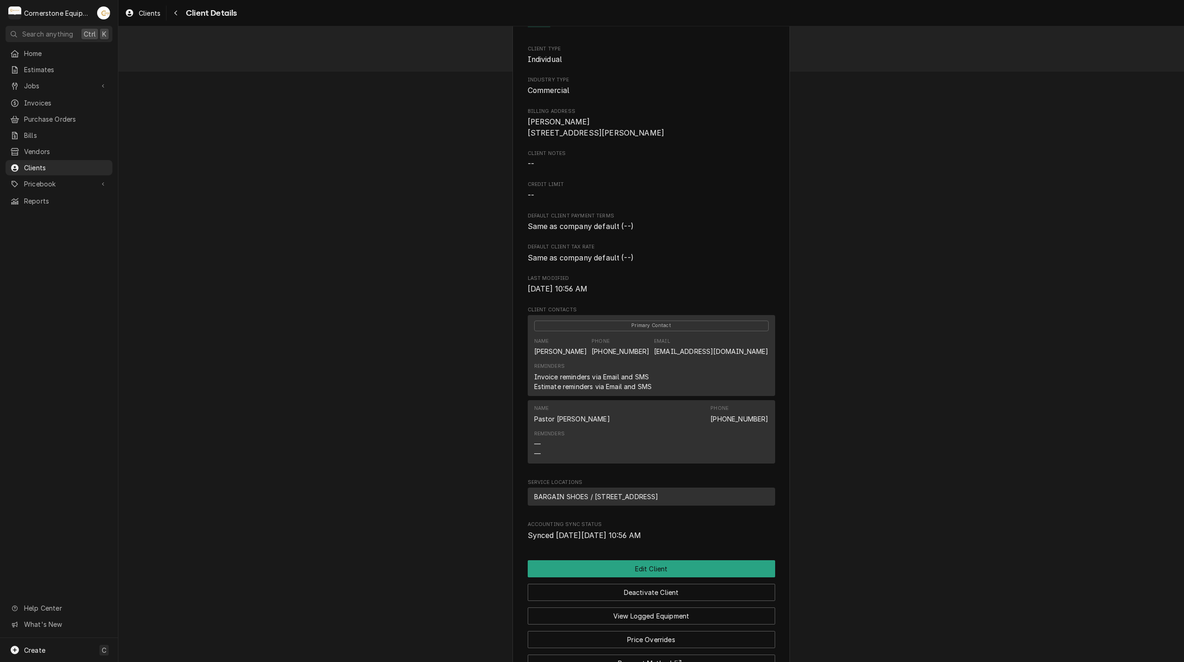
scroll to position [0, 0]
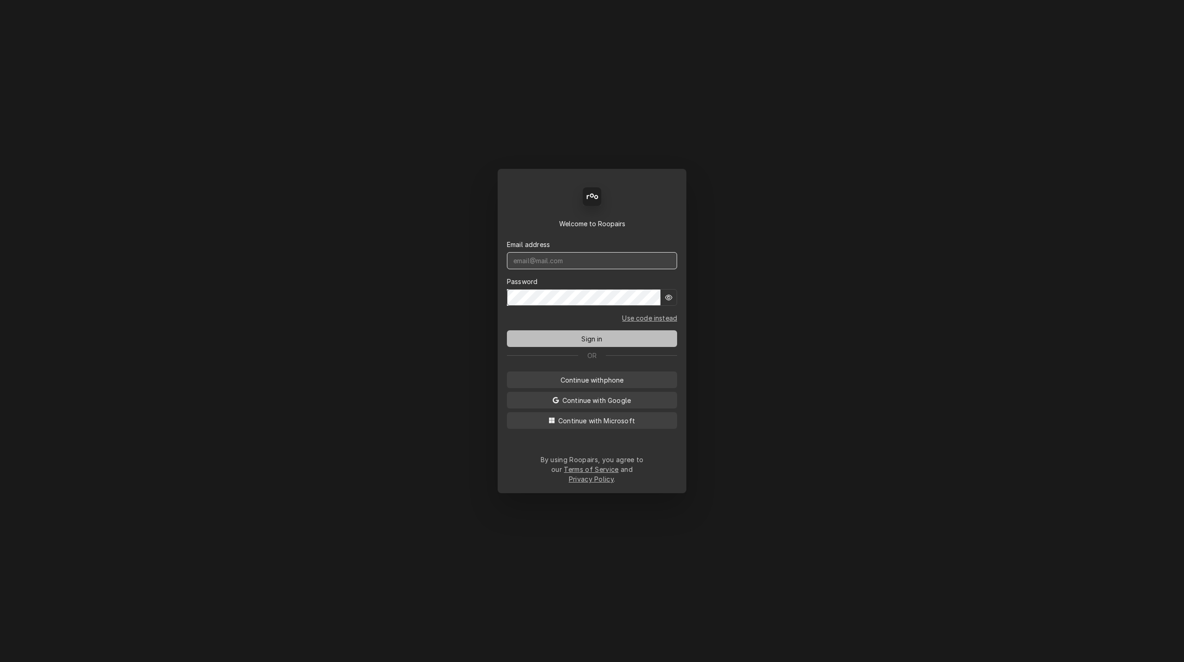
type input "[EMAIL_ADDRESS][DOMAIN_NAME]"
click at [591, 347] on button "Sign in" at bounding box center [592, 338] width 170 height 17
